Goal: Task Accomplishment & Management: Manage account settings

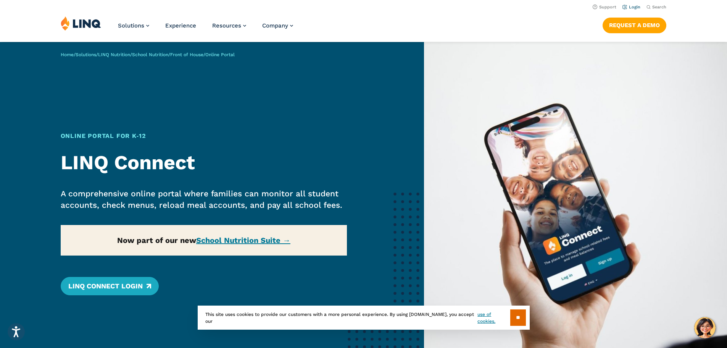
click at [633, 6] on link "Login" at bounding box center [631, 7] width 18 height 5
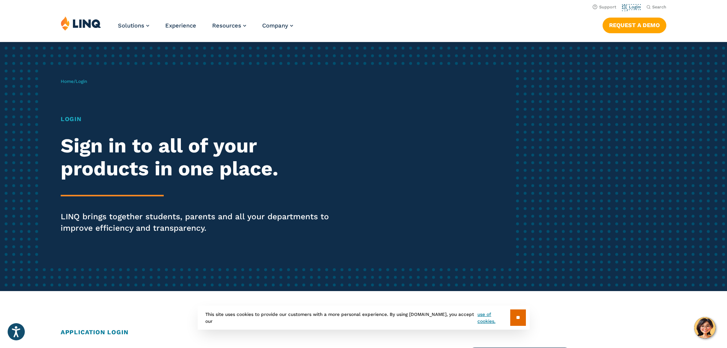
click at [633, 6] on link "Login" at bounding box center [631, 7] width 18 height 5
click at [74, 98] on div "Home / Login Login Sign in to all of your products in one place. LINQ brings to…" at bounding box center [288, 166] width 454 height 195
click at [73, 121] on h1 "Login" at bounding box center [201, 118] width 280 height 9
click at [518, 314] on input "**" at bounding box center [518, 317] width 16 height 16
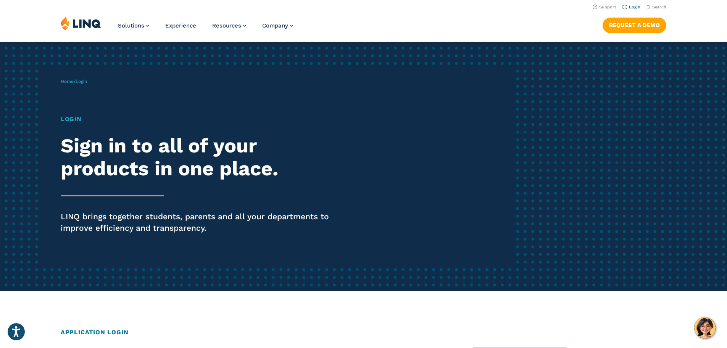
click at [630, 7] on link "Login" at bounding box center [631, 7] width 18 height 5
click at [72, 77] on div "Home / Login Login Sign in to all of your products in one place. LINQ brings to…" at bounding box center [288, 166] width 454 height 195
click at [81, 81] on span "Login" at bounding box center [81, 81] width 11 height 5
click at [66, 82] on link "Home" at bounding box center [67, 81] width 13 height 5
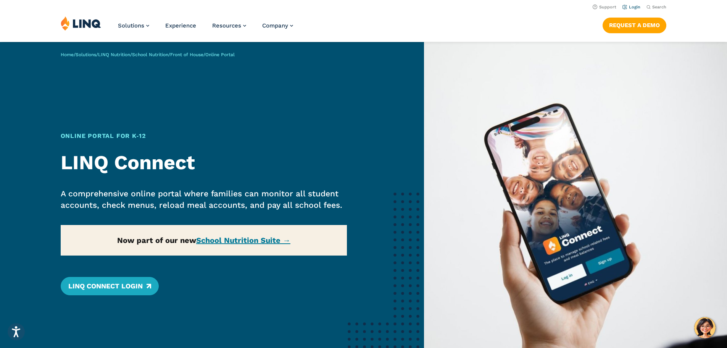
click at [630, 5] on link "Login" at bounding box center [631, 7] width 18 height 5
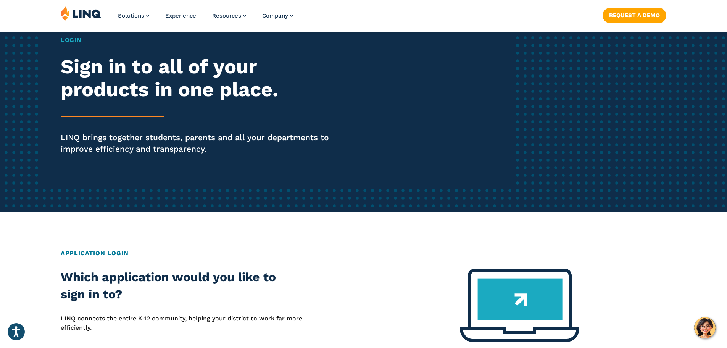
scroll to position [114, 0]
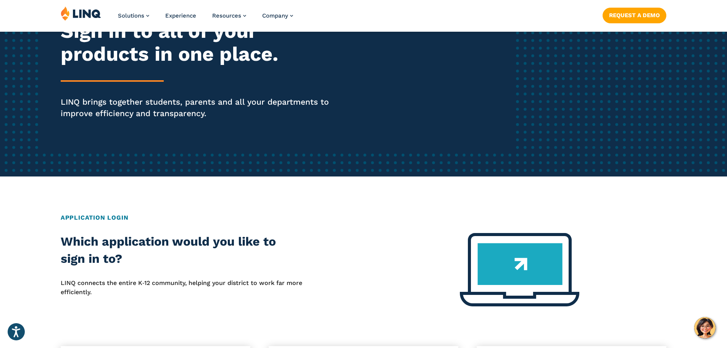
click at [88, 215] on h2 "Application Login" at bounding box center [364, 217] width 606 height 9
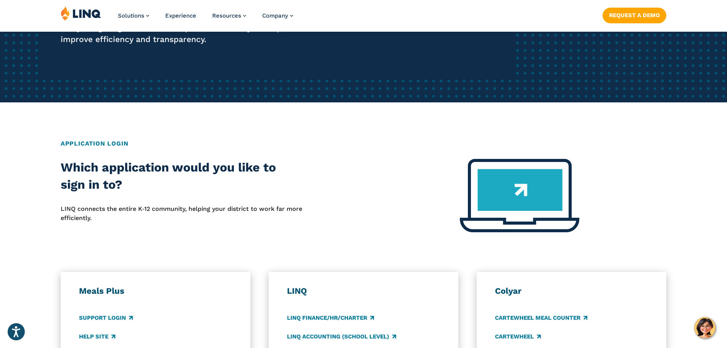
scroll to position [191, 0]
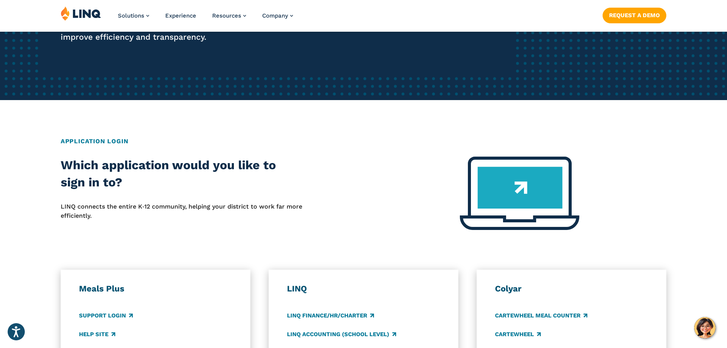
click at [80, 180] on h2 "Which application would you like to sign in to?" at bounding box center [182, 173] width 242 height 35
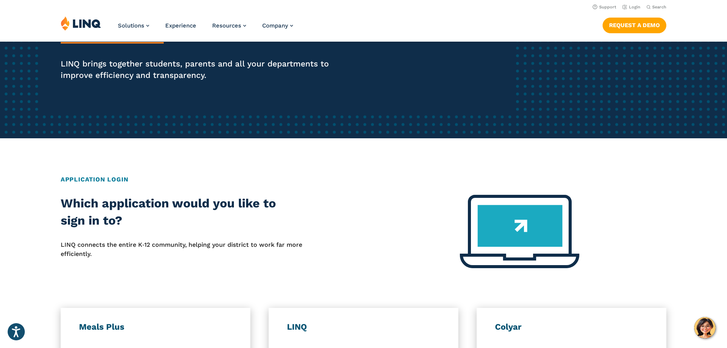
scroll to position [0, 0]
